Goal: Information Seeking & Learning: Check status

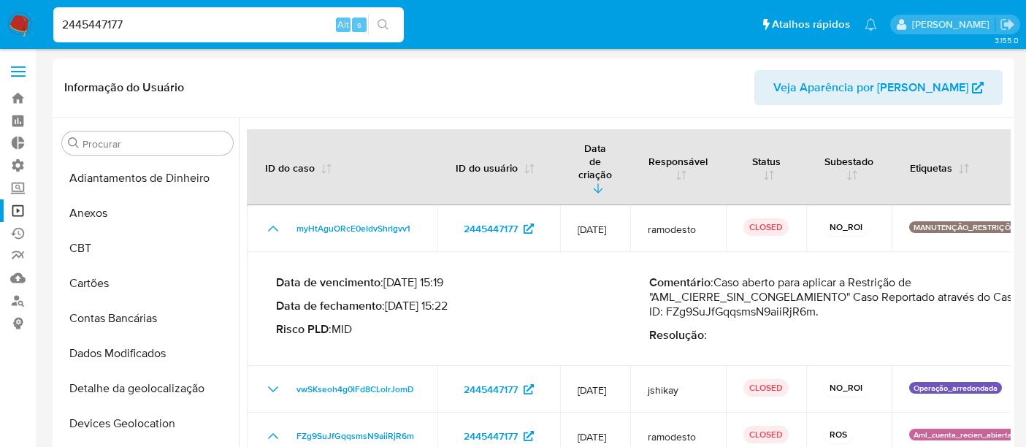
select select "10"
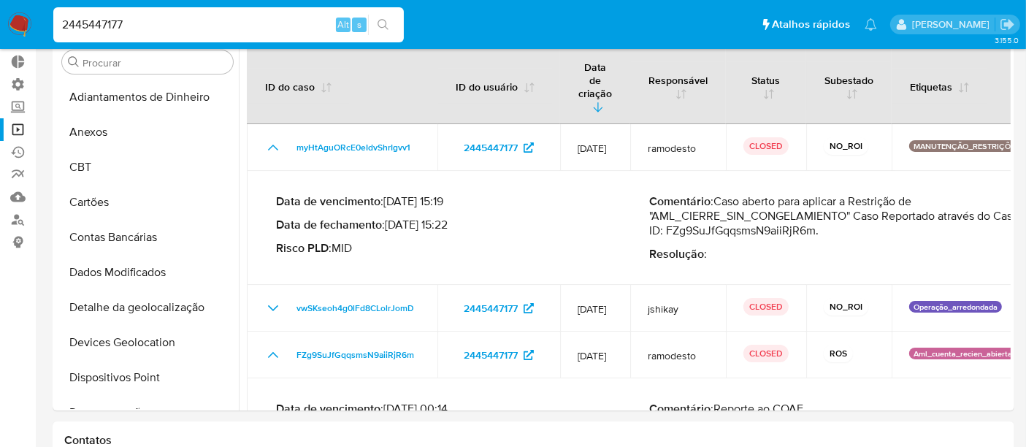
click at [42, 23] on nav "Pausado Ver notificaciones 2445447177 Alt s Atalhos rápidos Presiona las siguie…" at bounding box center [513, 24] width 1026 height 49
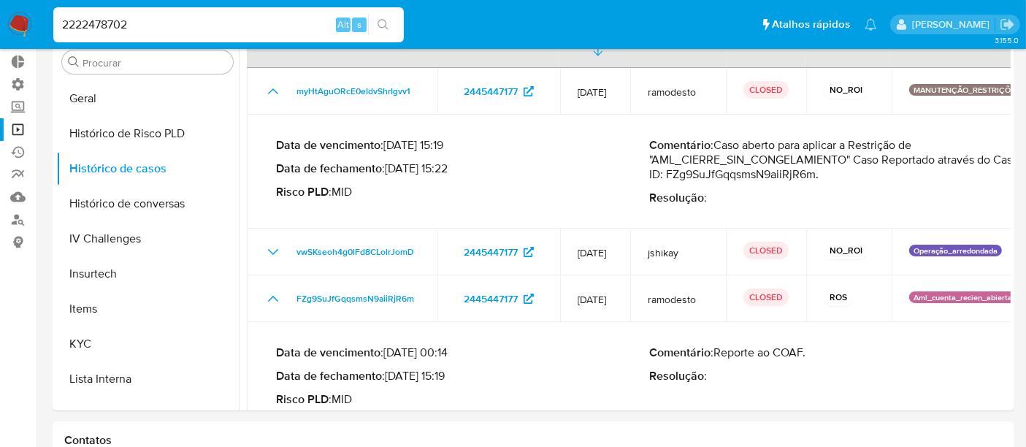
type input "2222478702"
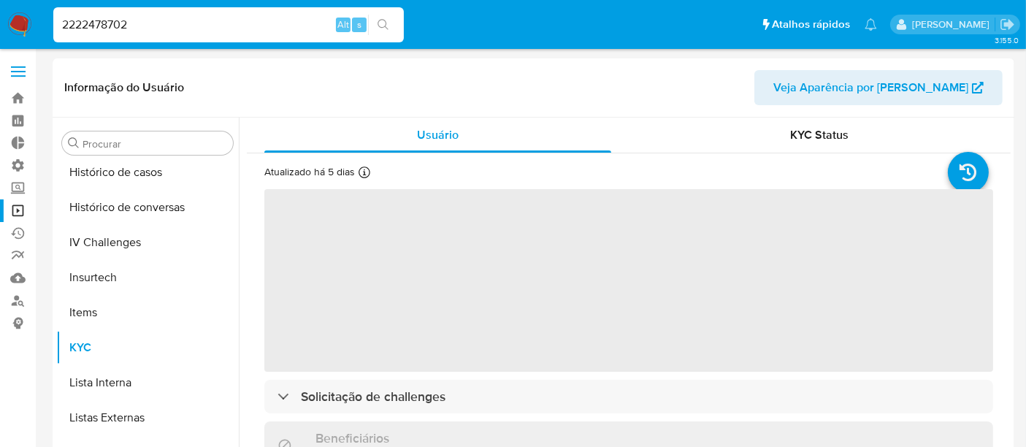
scroll to position [652, 0]
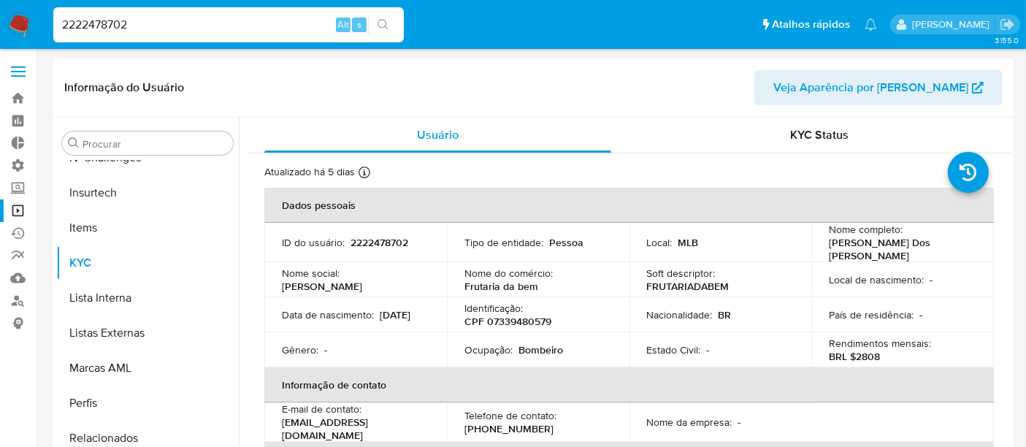
select select "10"
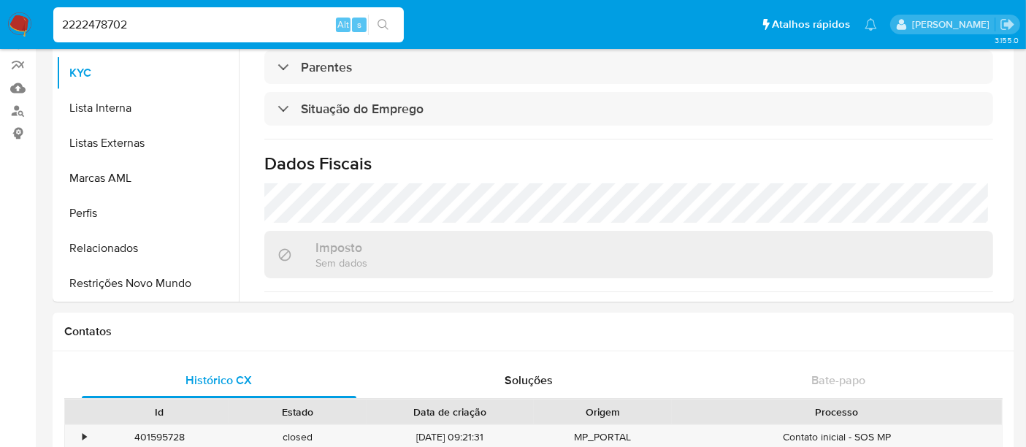
scroll to position [196, 0]
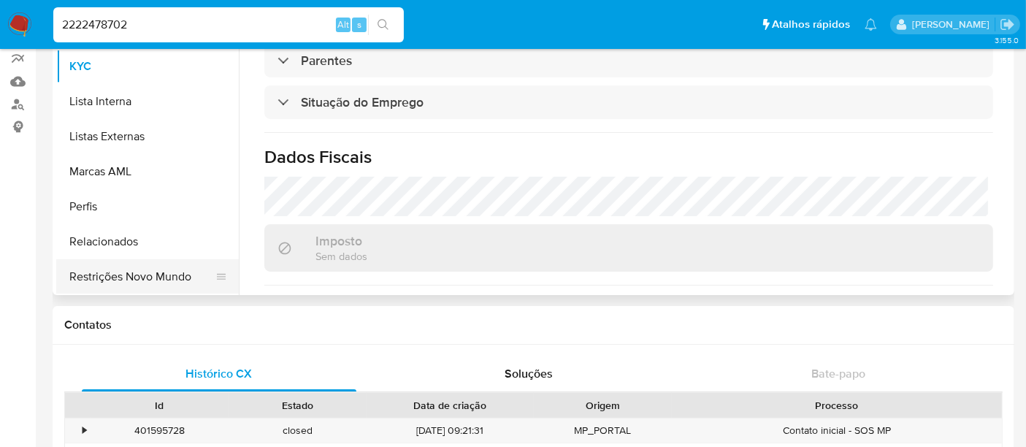
click at [146, 272] on button "Restrições Novo Mundo" at bounding box center [141, 276] width 171 height 35
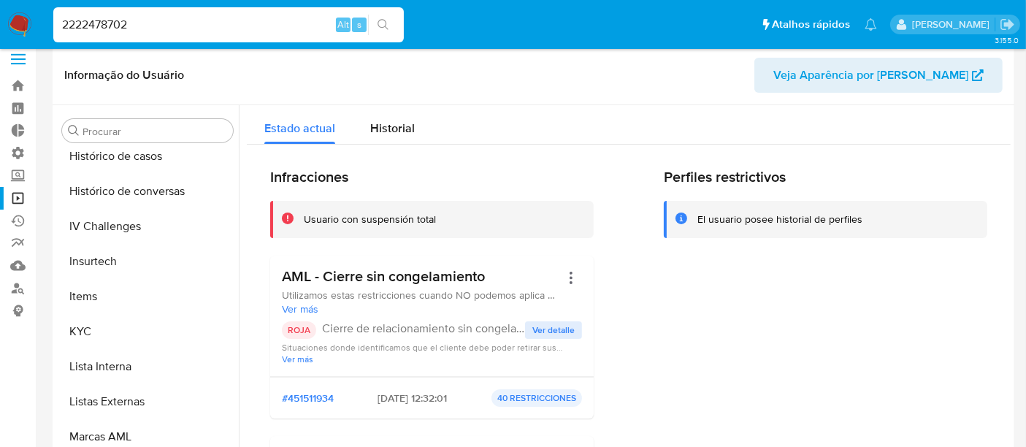
scroll to position [0, 0]
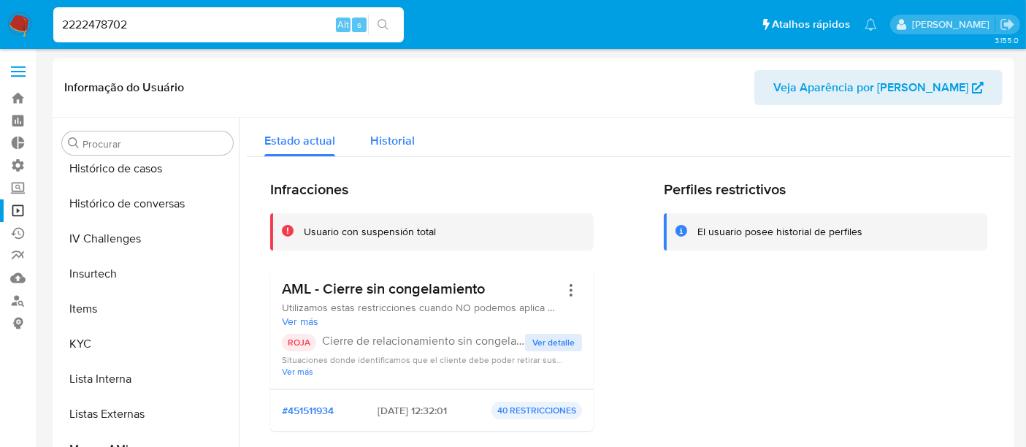
click at [413, 137] on button "Historial" at bounding box center [393, 137] width 80 height 39
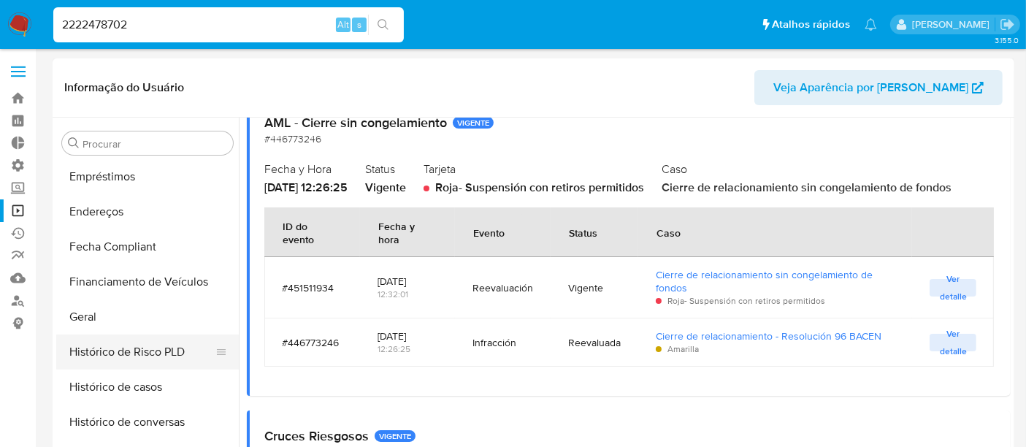
scroll to position [327, 0]
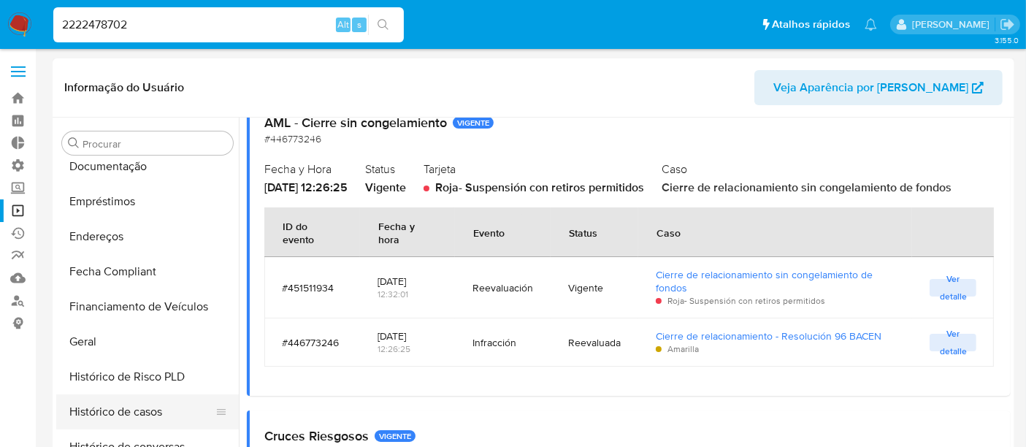
click at [117, 422] on button "Histórico de casos" at bounding box center [141, 411] width 171 height 35
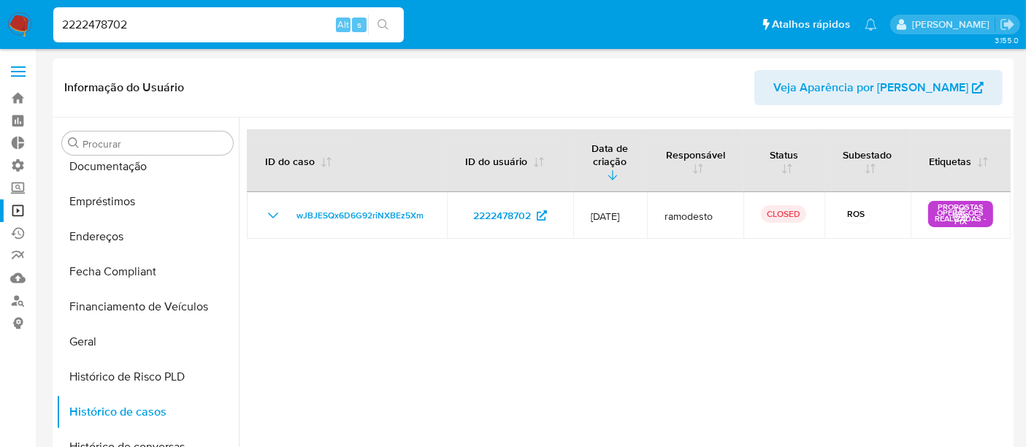
click at [157, 18] on input "2222478702" at bounding box center [228, 24] width 351 height 19
drag, startPoint x: 156, startPoint y: 20, endPoint x: 23, endPoint y: 26, distance: 133.1
click at [23, 26] on nav "Pausado Ver notificaciones 2222478702 Alt s Atalhos rápidos Presiona las siguie…" at bounding box center [513, 24] width 1026 height 49
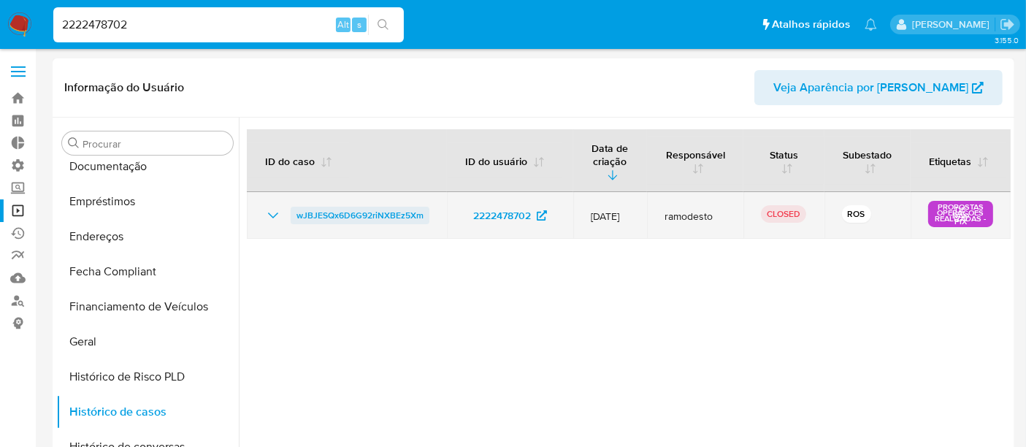
click at [361, 207] on span "wJBJESQx6D6G92riNXBEz5Xm" at bounding box center [360, 216] width 127 height 18
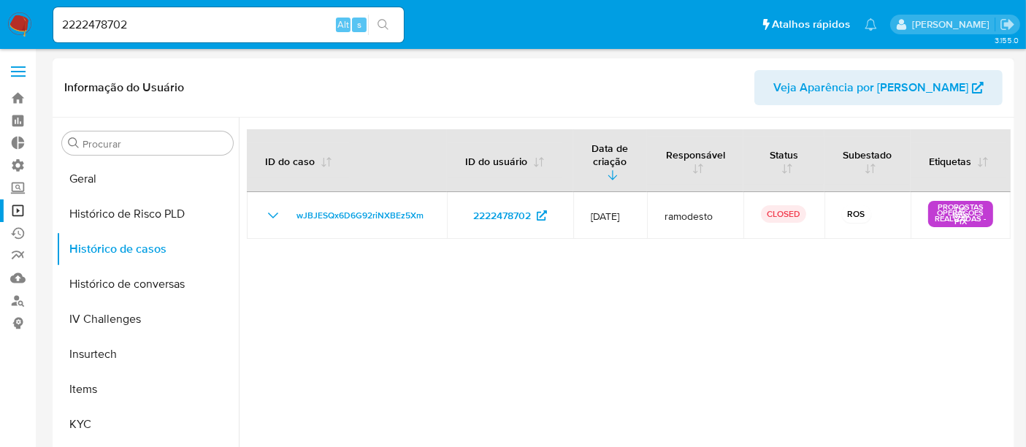
scroll to position [652, 0]
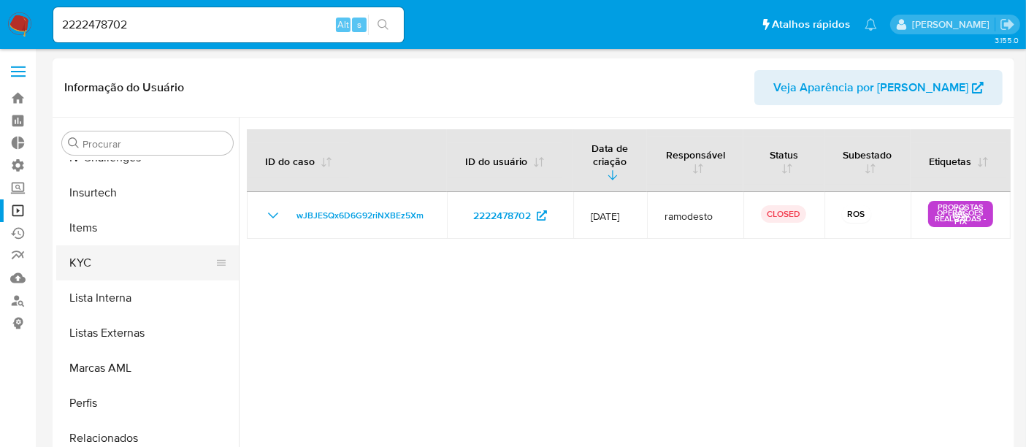
click at [90, 265] on button "KYC" at bounding box center [141, 262] width 171 height 35
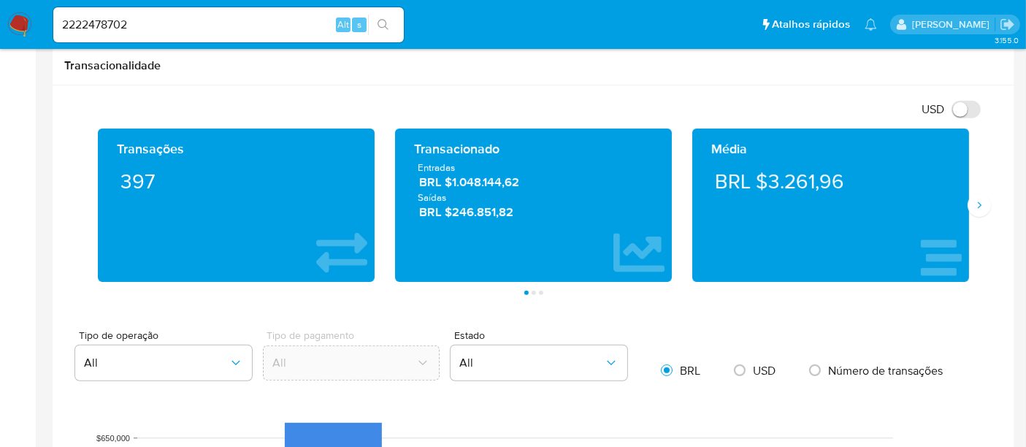
scroll to position [730, 0]
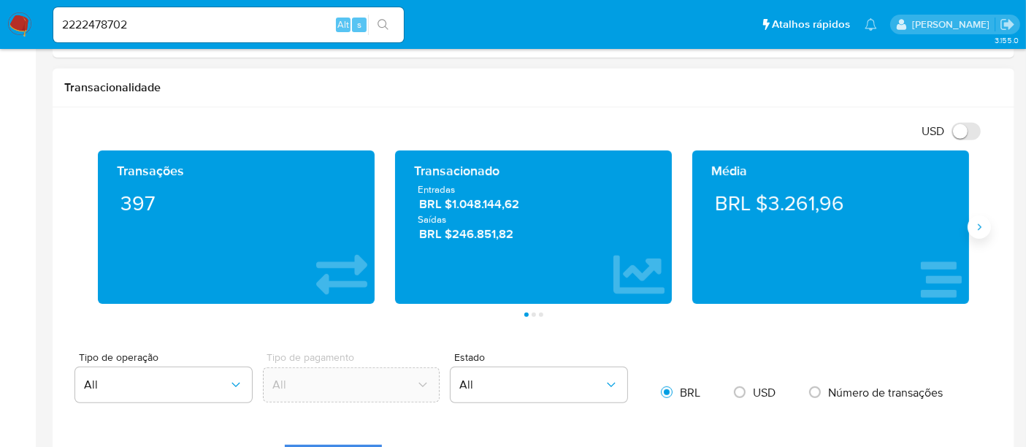
click at [982, 229] on icon "Siguiente" at bounding box center [980, 227] width 12 height 12
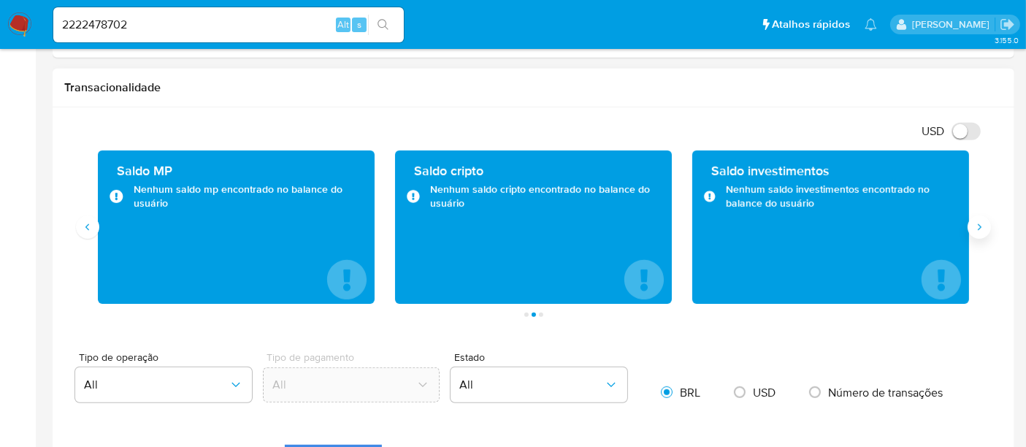
click at [983, 226] on icon "Siguiente" at bounding box center [980, 227] width 12 height 12
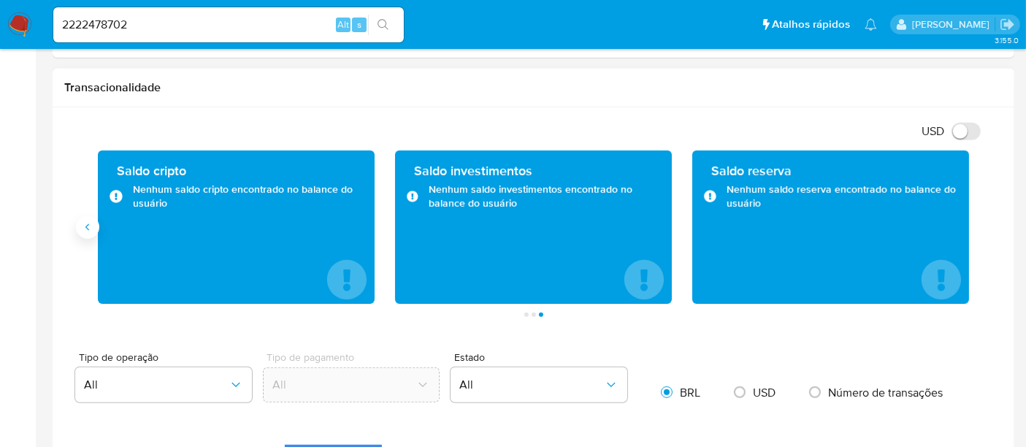
click at [88, 226] on icon "Anterior" at bounding box center [87, 227] width 4 height 7
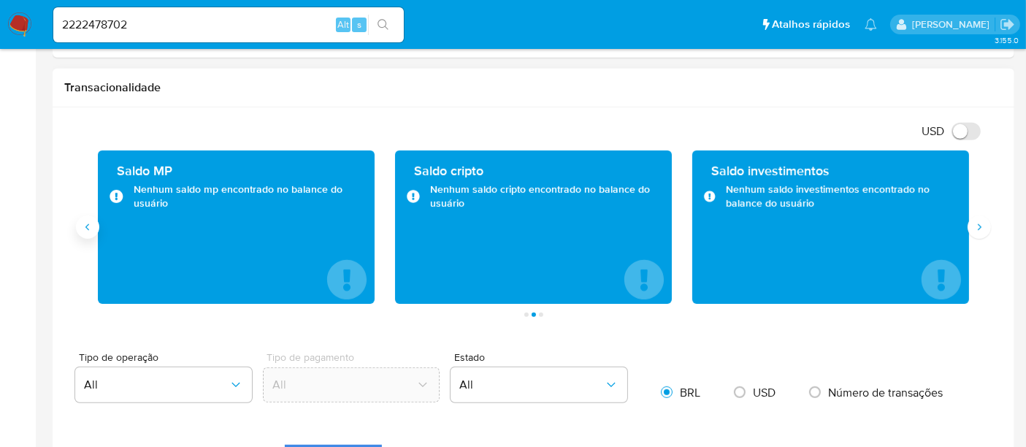
click at [88, 226] on icon "Anterior" at bounding box center [87, 227] width 4 height 7
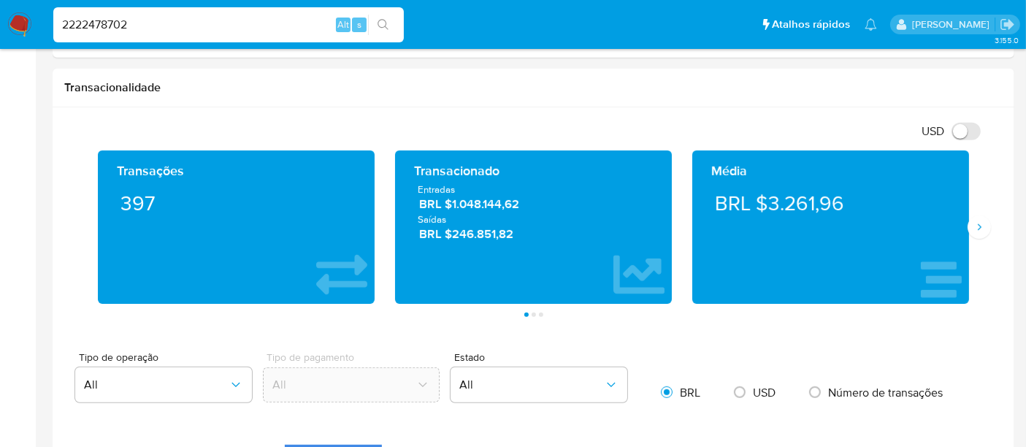
drag, startPoint x: 155, startPoint y: 20, endPoint x: 0, endPoint y: 24, distance: 154.9
click at [0, 24] on nav "Pausado Ver notificaciones 2222478702 Alt s Atalhos rápidos Presiona las siguie…" at bounding box center [513, 24] width 1026 height 49
paste input "1900415919"
type input "1900415919"
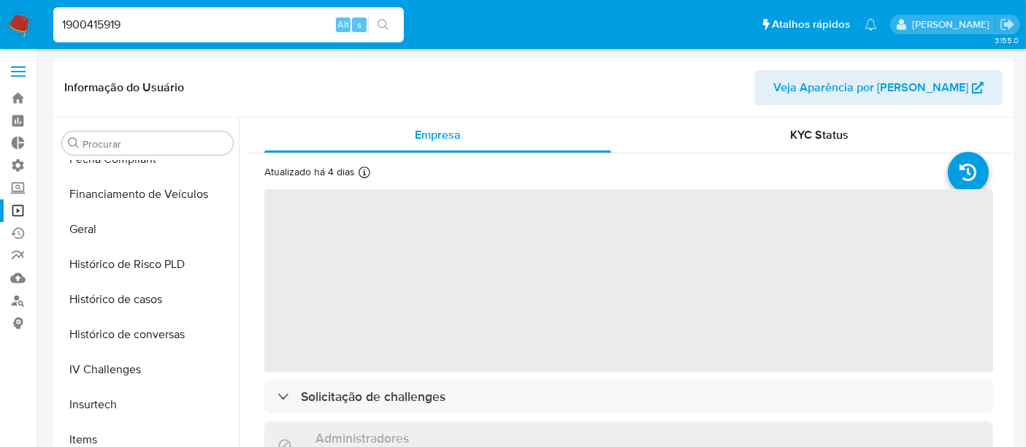
scroll to position [652, 0]
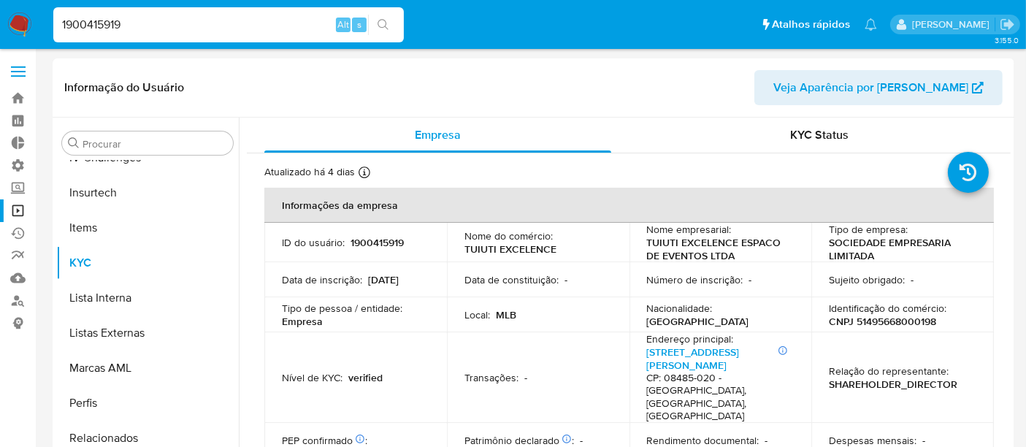
select select "10"
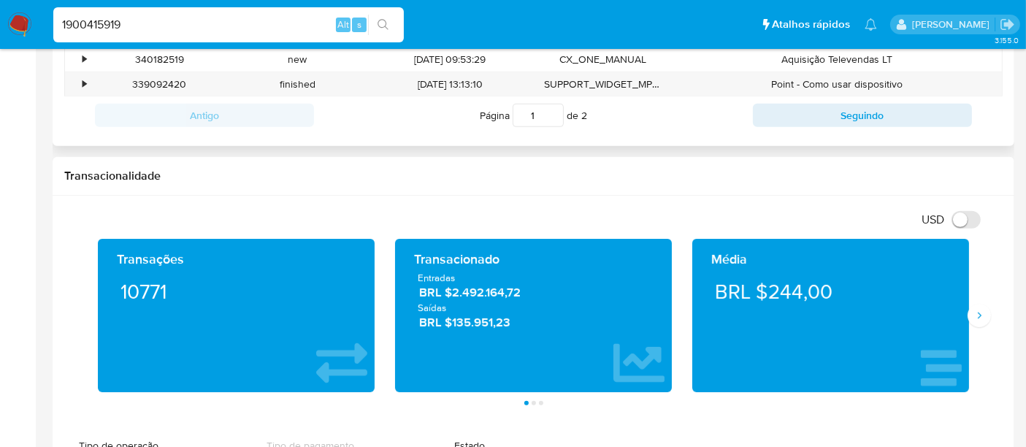
scroll to position [730, 0]
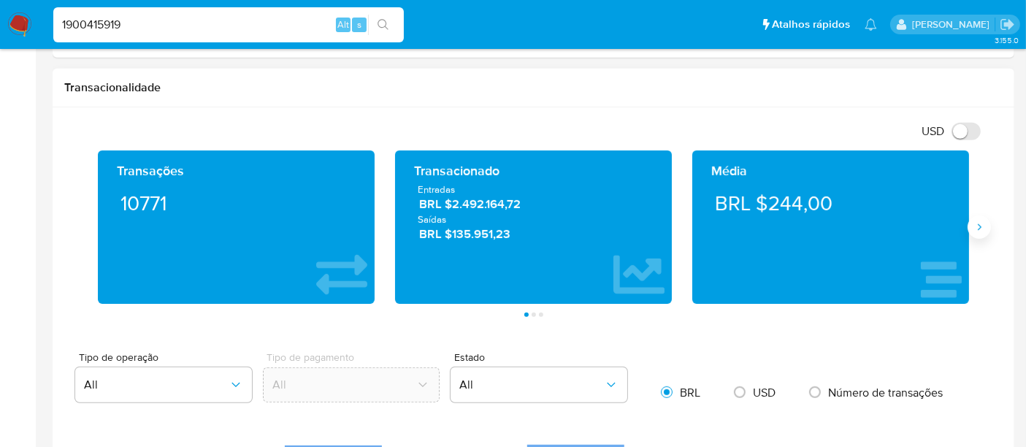
click at [979, 225] on icon "Siguiente" at bounding box center [980, 227] width 12 height 12
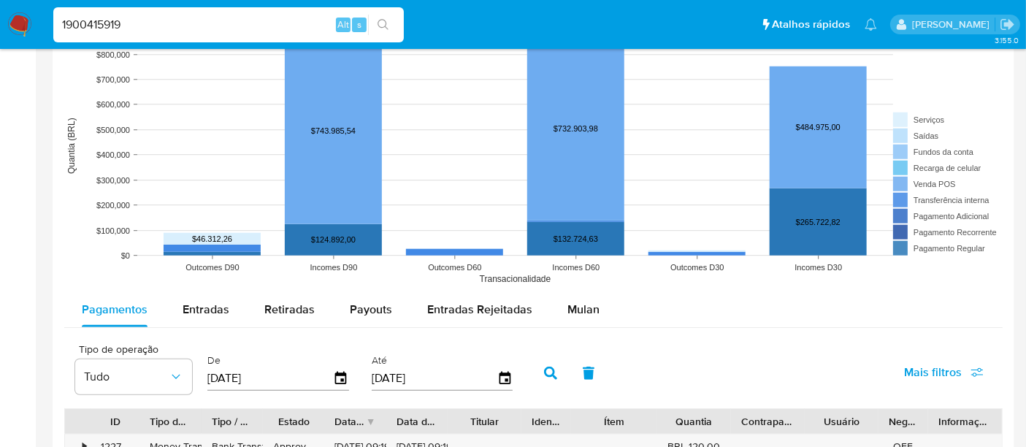
scroll to position [1217, 0]
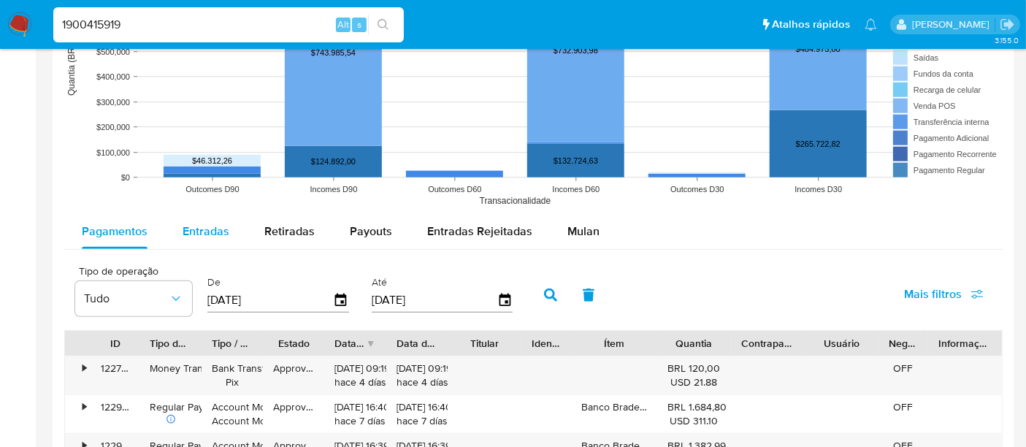
click at [220, 230] on span "Entradas" at bounding box center [206, 231] width 47 height 17
select select "10"
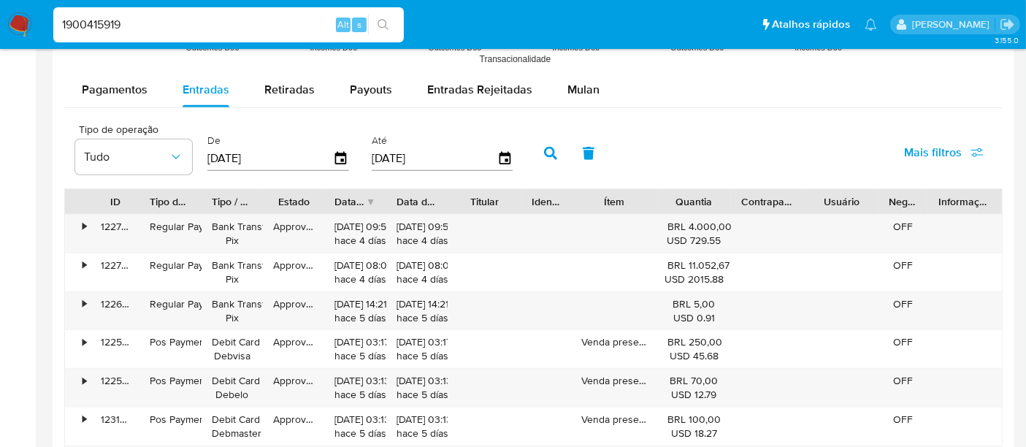
scroll to position [1379, 0]
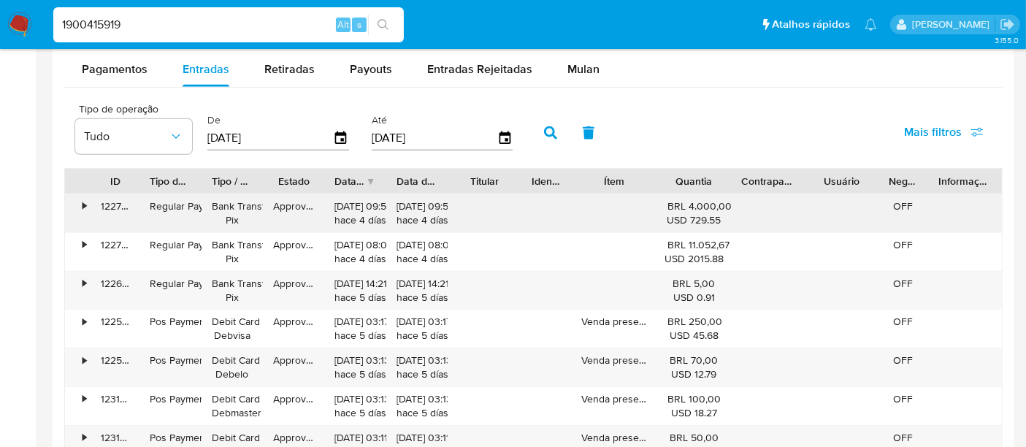
click at [81, 203] on div "•" at bounding box center [78, 213] width 26 height 38
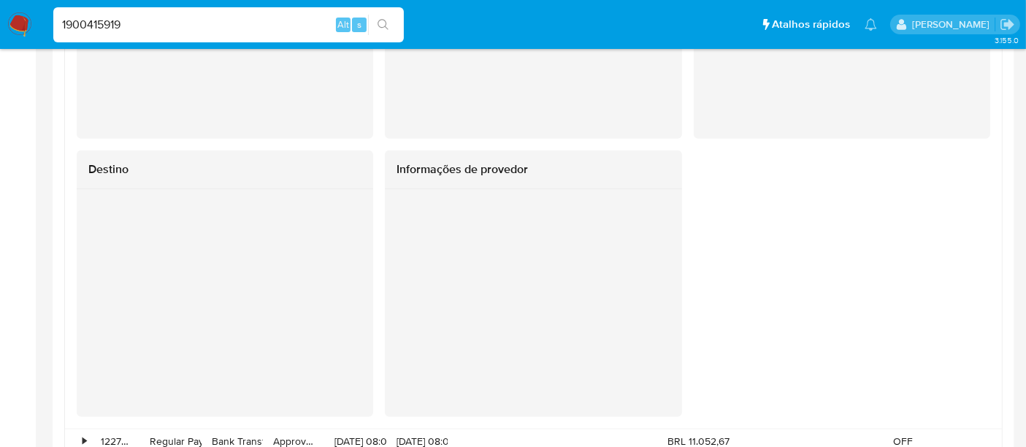
scroll to position [1947, 0]
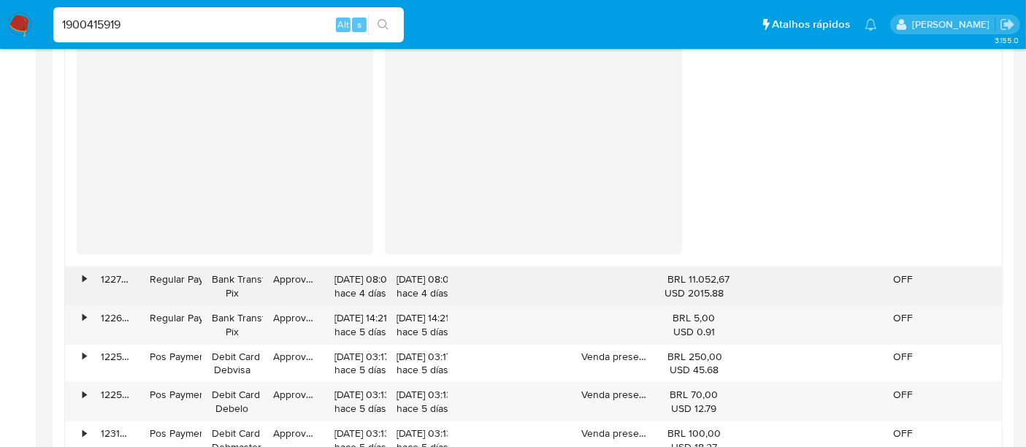
click at [81, 275] on div "•" at bounding box center [78, 286] width 26 height 38
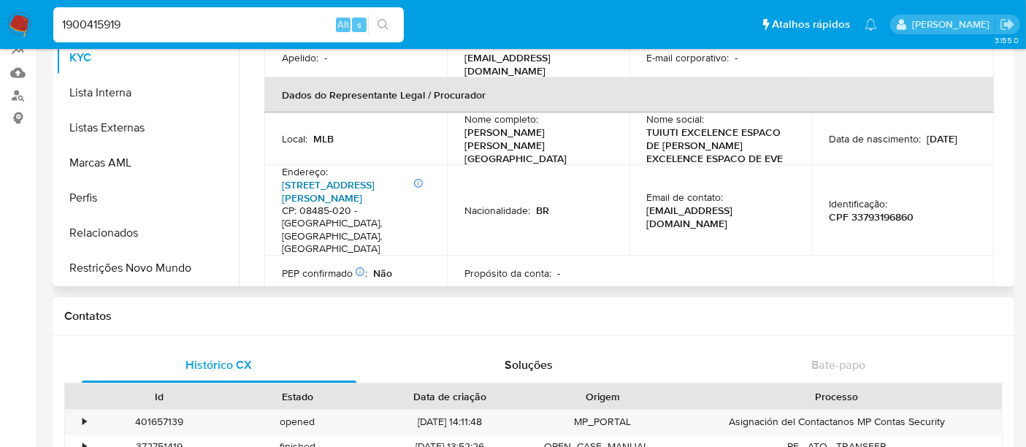
scroll to position [215, 0]
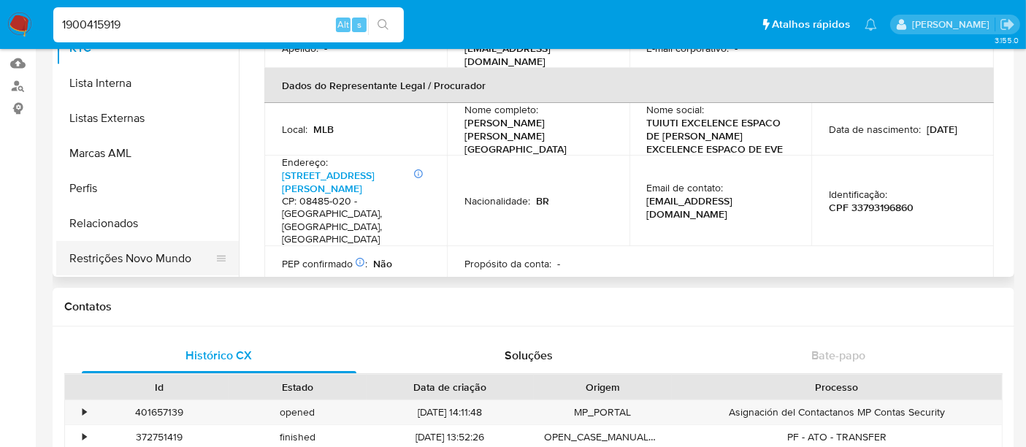
click at [151, 254] on button "Restrições Novo Mundo" at bounding box center [141, 258] width 171 height 35
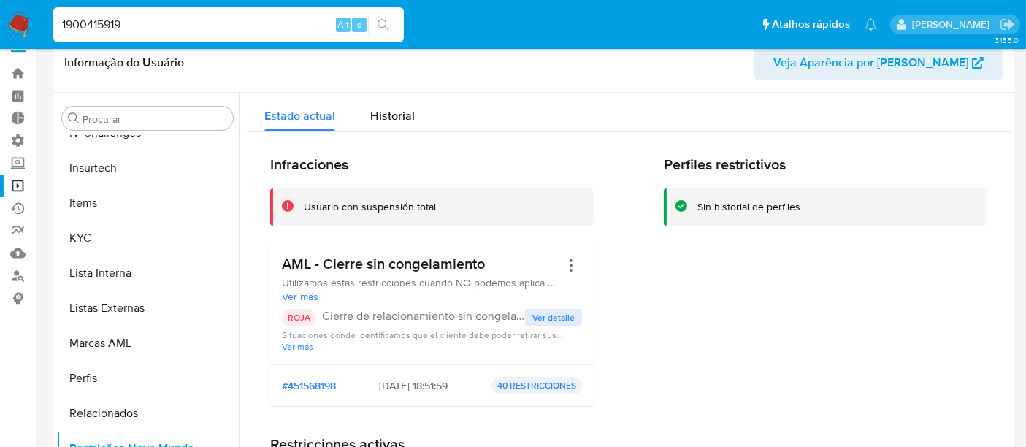
scroll to position [0, 0]
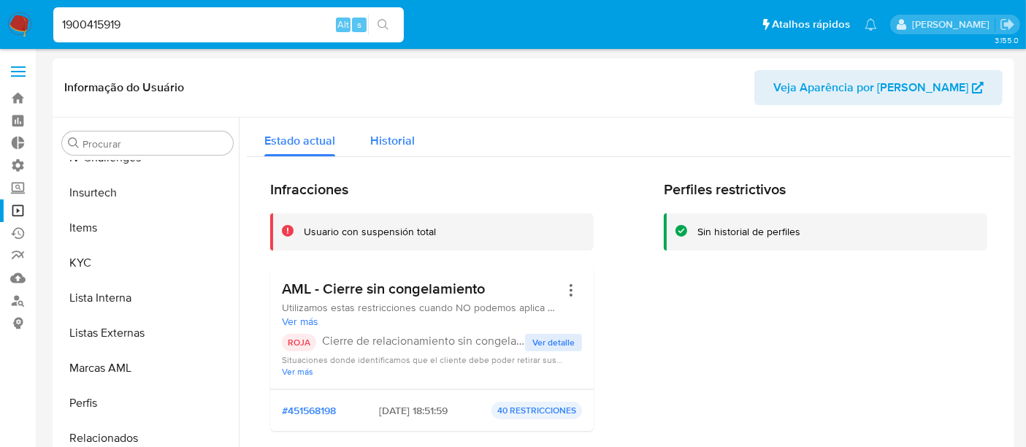
click at [402, 142] on span "Historial" at bounding box center [392, 140] width 45 height 17
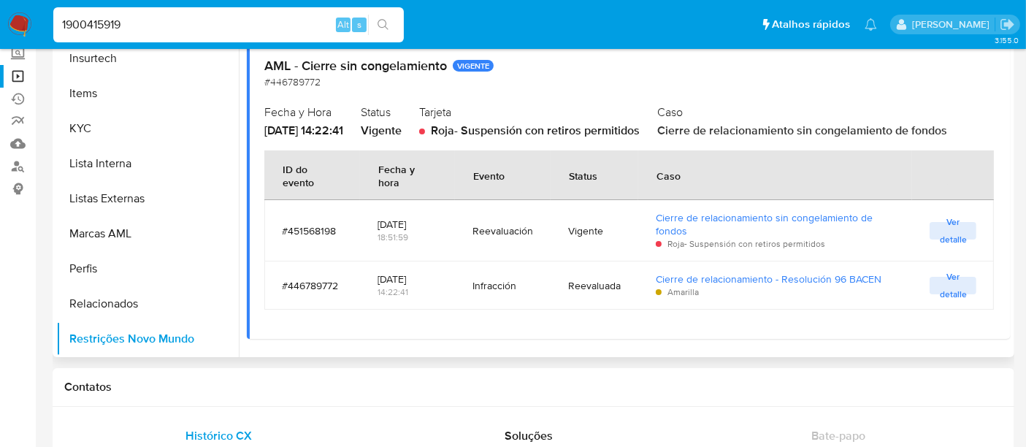
scroll to position [162, 0]
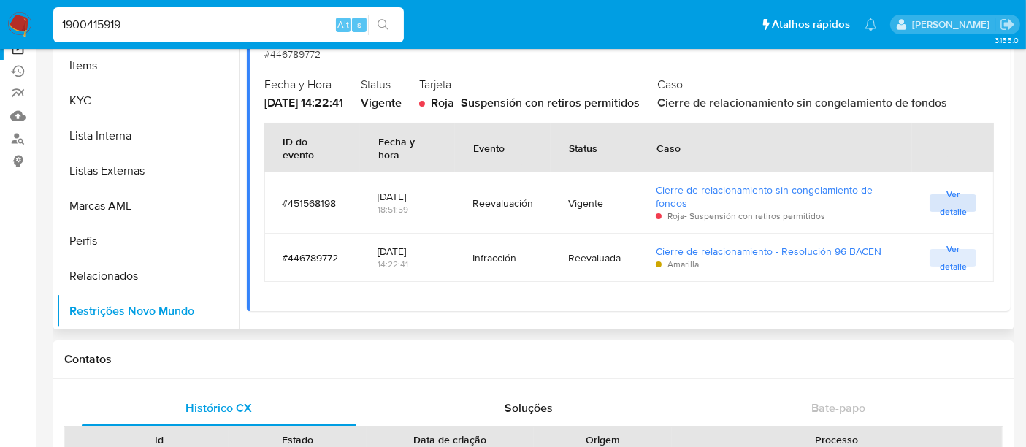
click at [953, 205] on span "Ver detalle" at bounding box center [953, 203] width 32 height 15
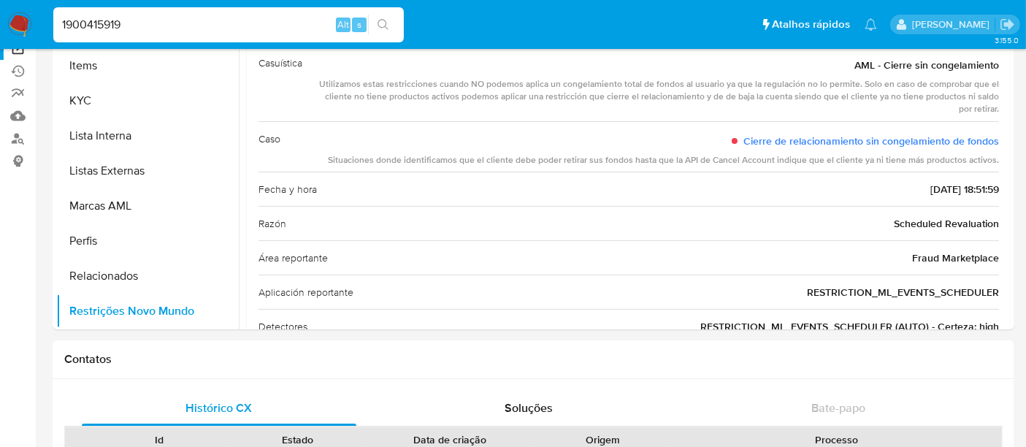
drag, startPoint x: 47, startPoint y: 28, endPoint x: 24, endPoint y: 28, distance: 23.4
click at [24, 28] on nav "Pausado Ver notificaciones 1900415919 Alt s Atalhos rápidos Presiona las siguie…" at bounding box center [513, 24] width 1026 height 49
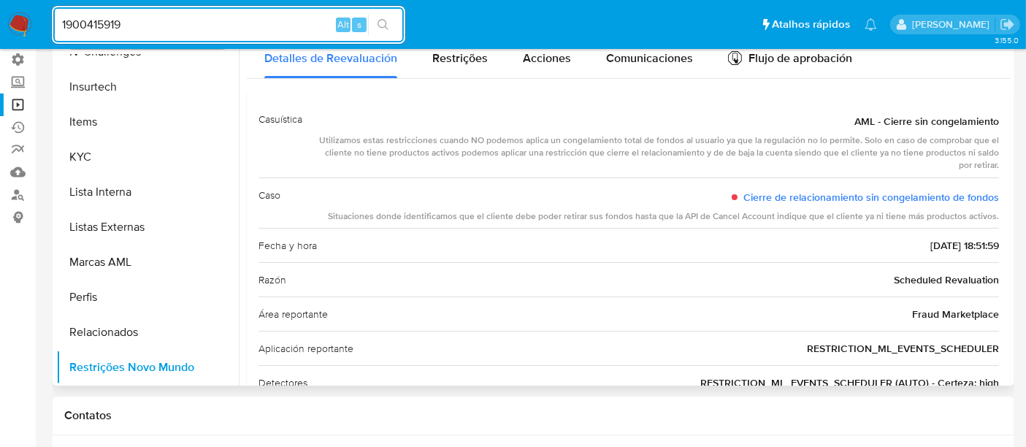
scroll to position [81, 0]
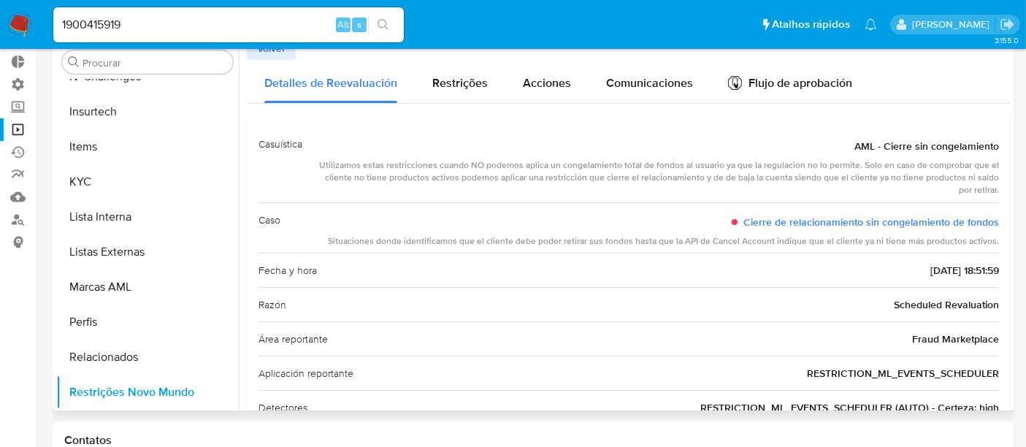
drag, startPoint x: 956, startPoint y: 272, endPoint x: 979, endPoint y: 268, distance: 22.9
click at [979, 268] on span "2025-08-21 - 18:51:59" at bounding box center [965, 270] width 69 height 15
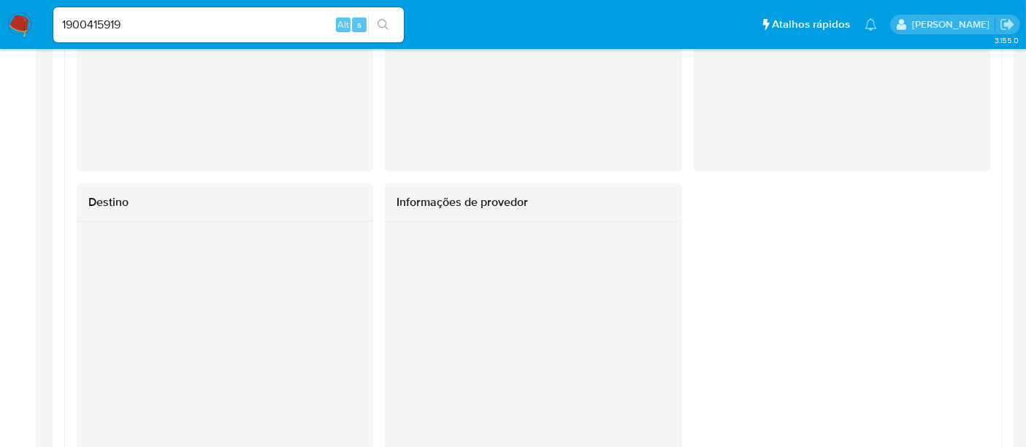
scroll to position [1785, 0]
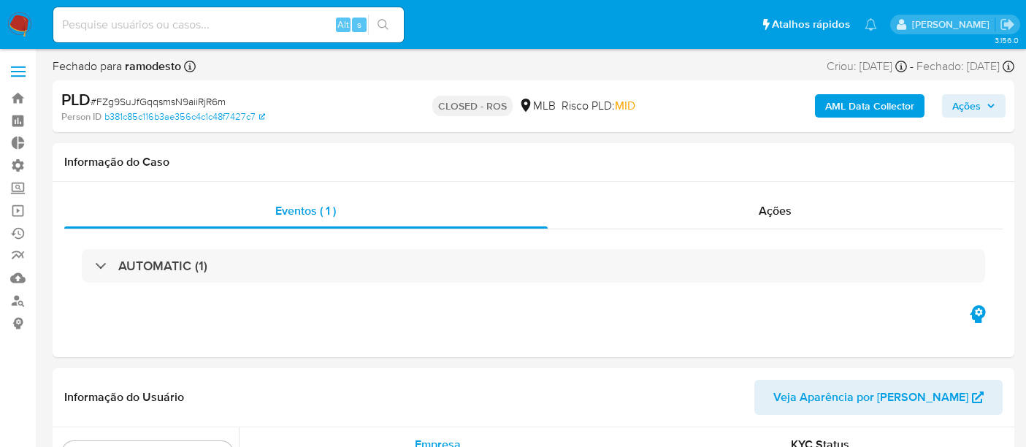
select select "10"
drag, startPoint x: 99, startPoint y: 103, endPoint x: 237, endPoint y: 103, distance: 138.1
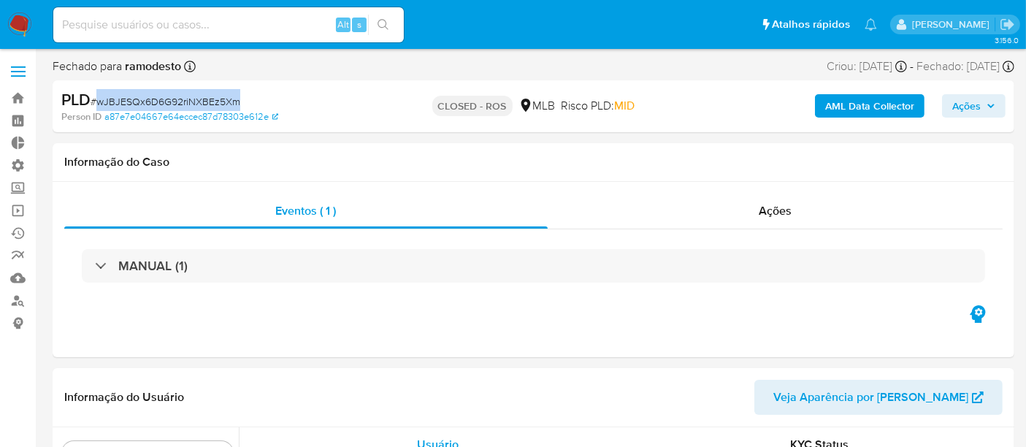
click at [237, 103] on span "# wJBJESQx6D6G92riNXBEz5Xm" at bounding box center [166, 101] width 150 height 15
copy span "wJBJESQx6D6G92riNXBEz5Xm"
